Goal: Ask a question: Seek information or help from site administrators or community

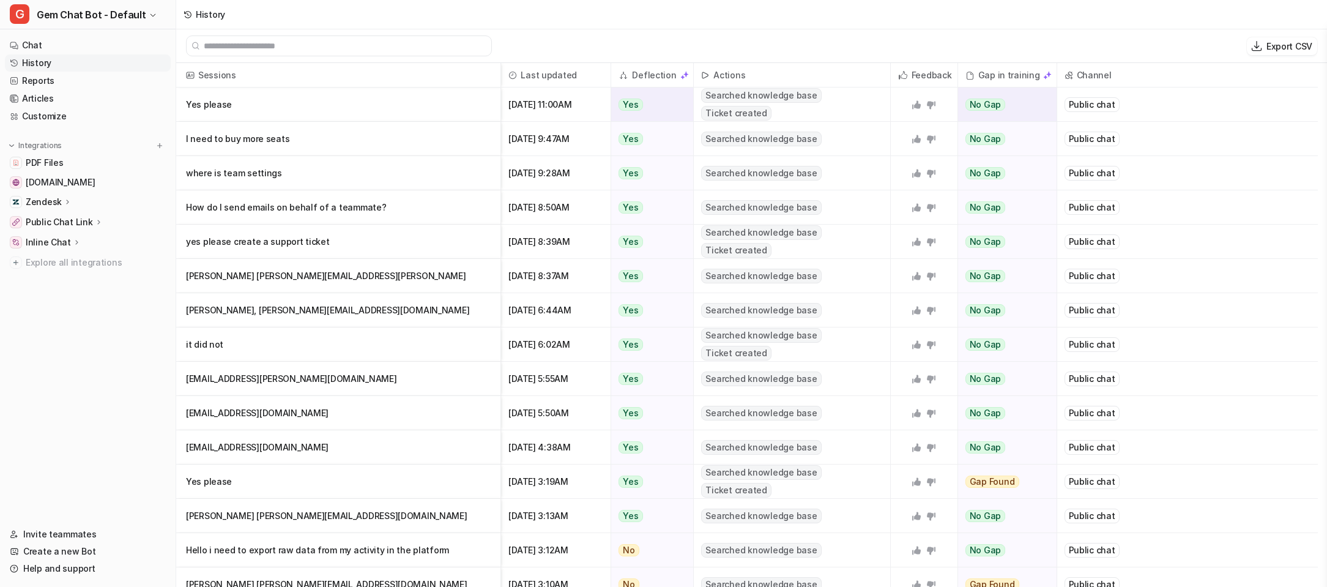
click at [388, 106] on p "Yes please" at bounding box center [338, 104] width 305 height 34
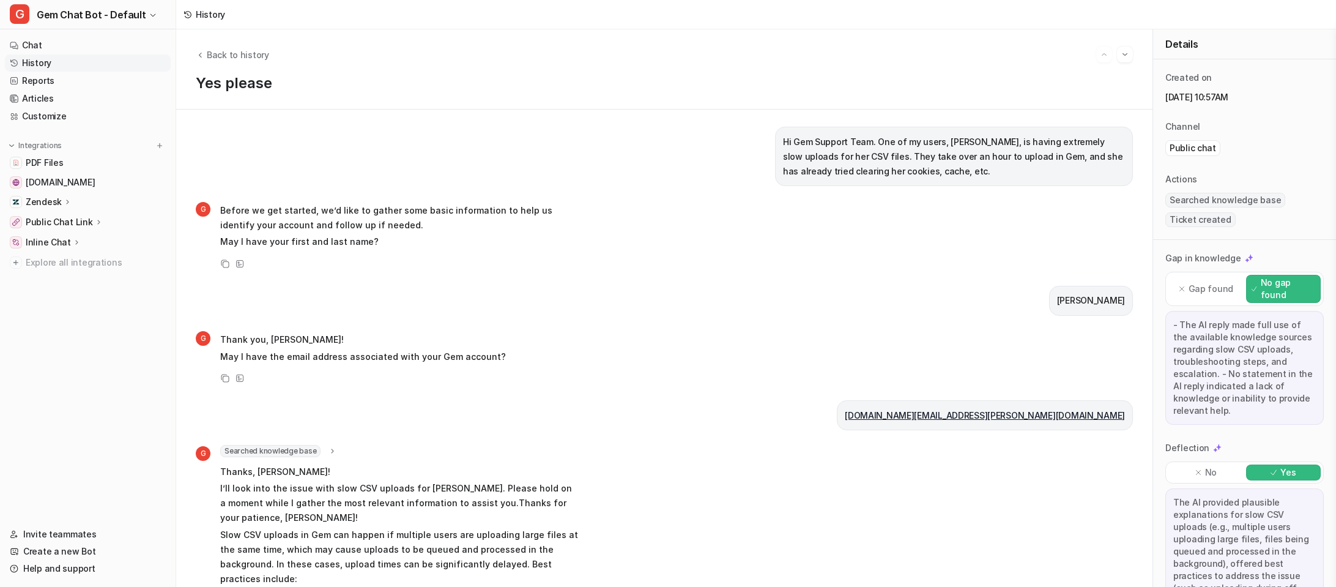
click at [33, 67] on link "History" at bounding box center [88, 62] width 166 height 17
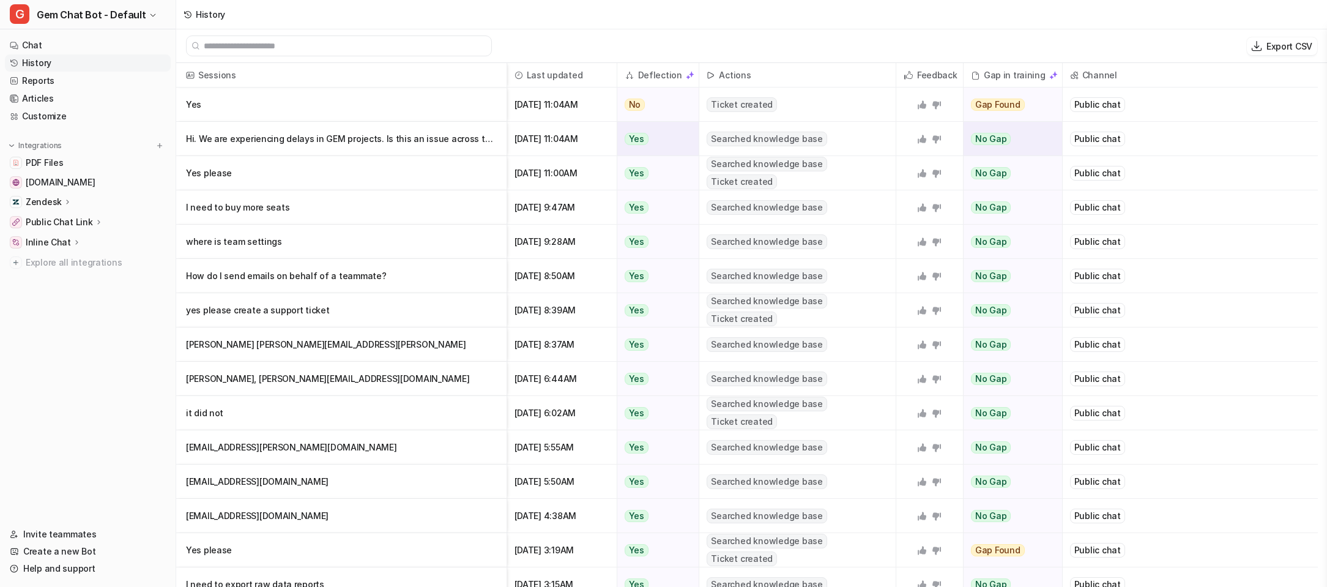
click at [453, 137] on p "Hi. We are experiencing delays in GEM projects. Is this an issue across the boar" at bounding box center [341, 139] width 311 height 34
click at [325, 108] on p "Yes" at bounding box center [341, 104] width 311 height 34
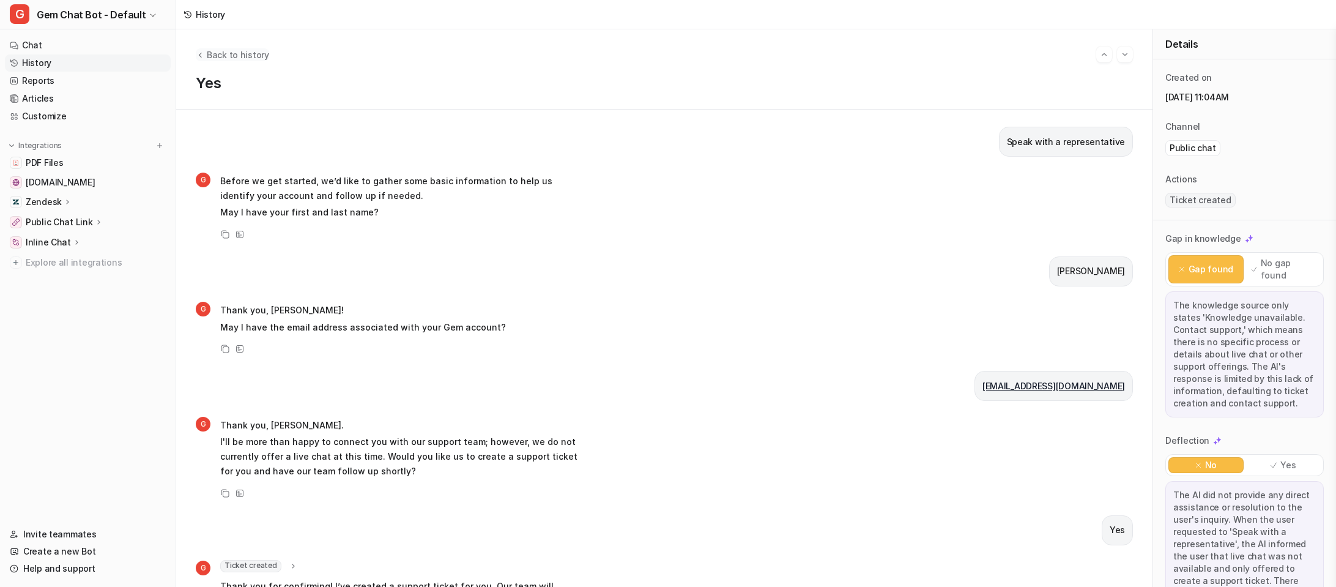
click at [232, 60] on span "Back to history" at bounding box center [238, 54] width 62 height 13
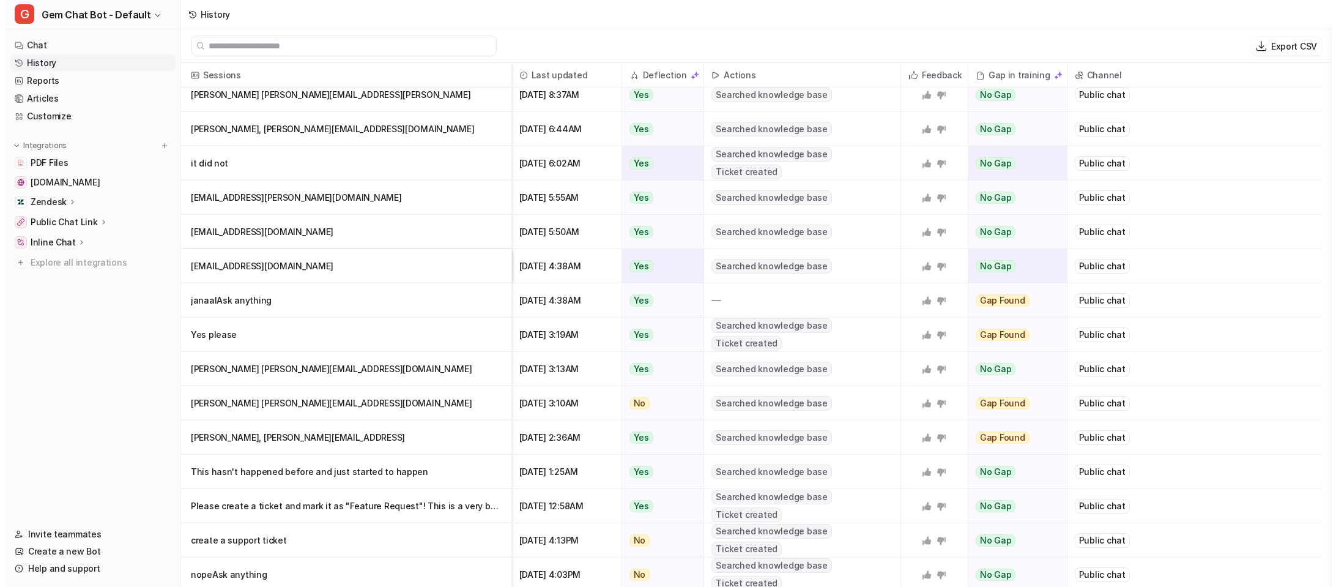
scroll to position [429, 0]
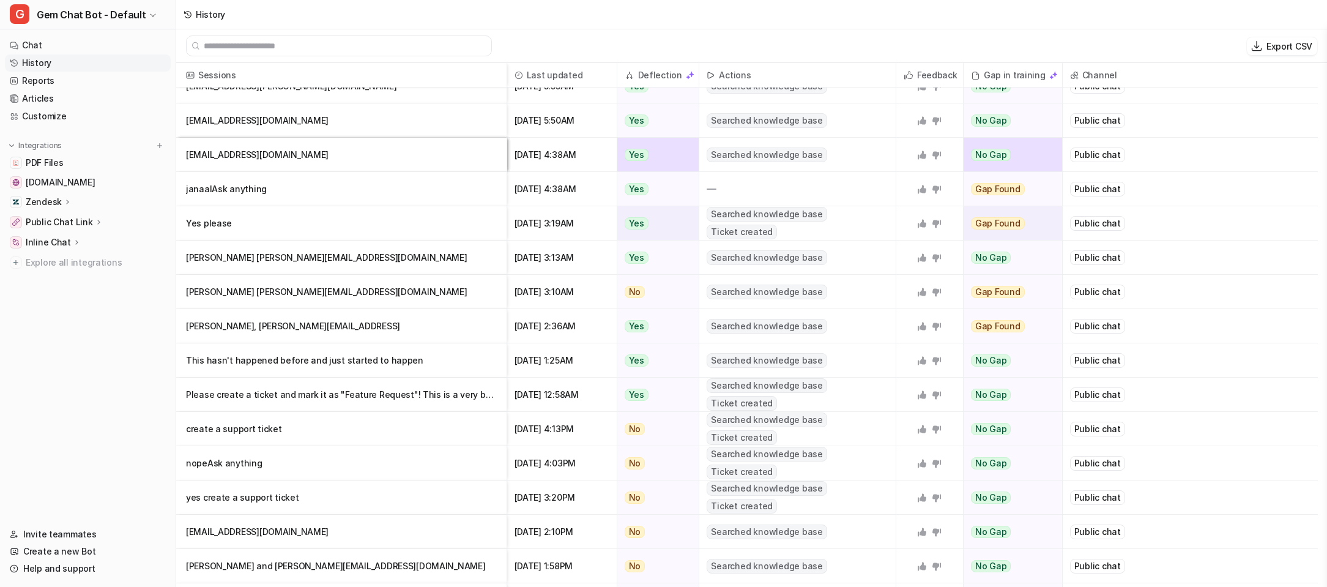
click at [374, 218] on p "Yes please" at bounding box center [341, 223] width 311 height 34
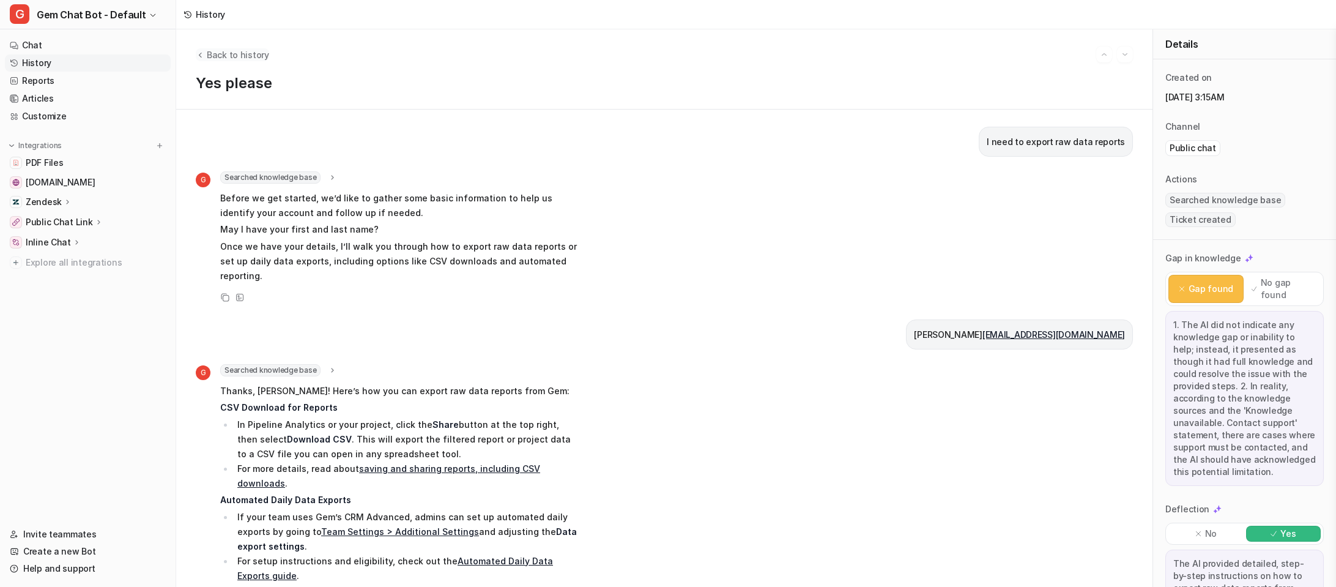
click at [253, 55] on span "Back to history" at bounding box center [238, 54] width 62 height 13
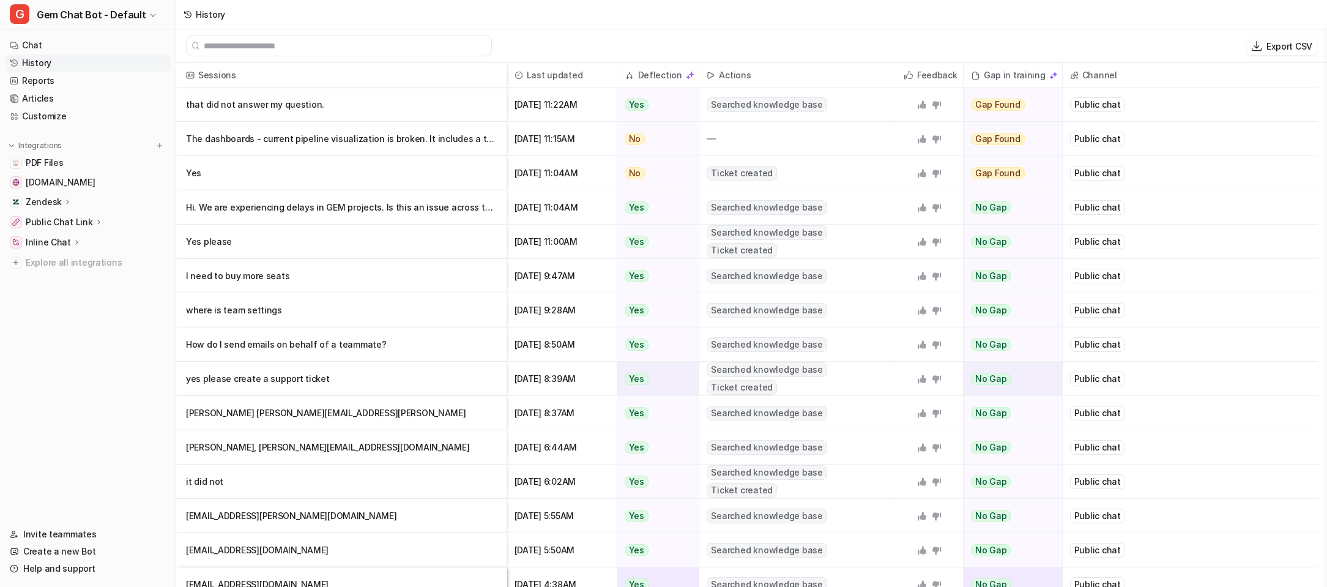
click at [376, 377] on p "yes please create a support ticket" at bounding box center [341, 379] width 311 height 34
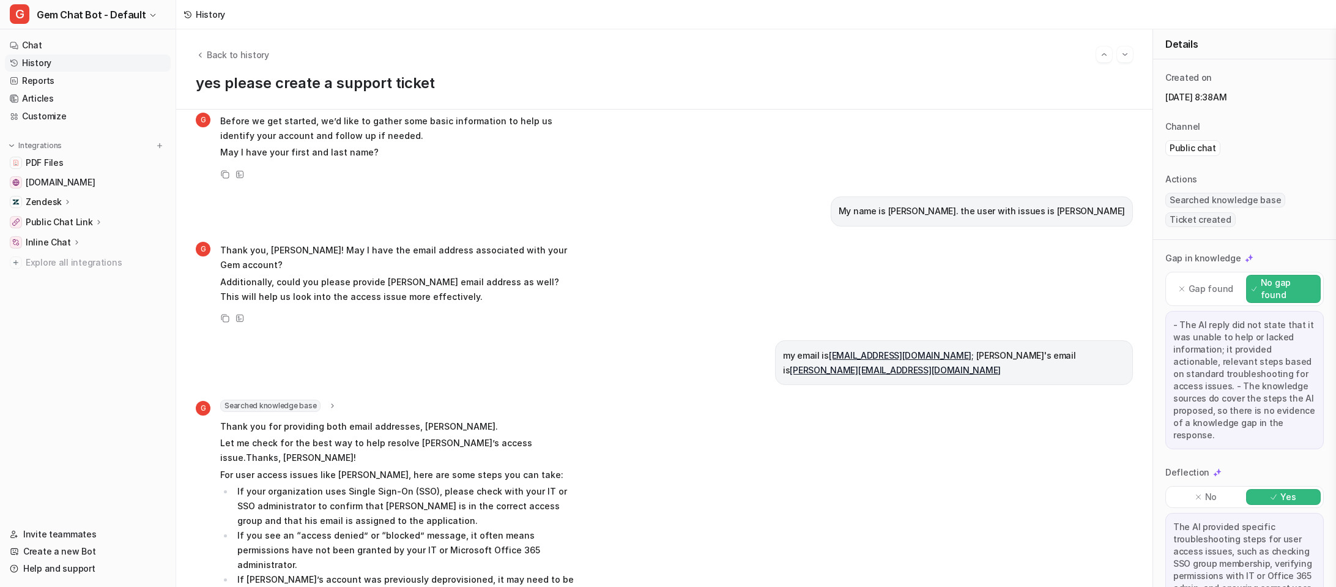
scroll to position [326, 0]
